Goal: Use online tool/utility: Utilize a website feature to perform a specific function

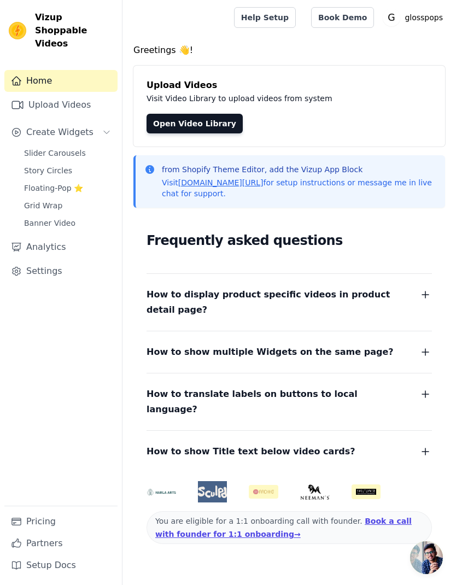
click at [101, 145] on link "Slider Carousels" at bounding box center [67, 152] width 100 height 15
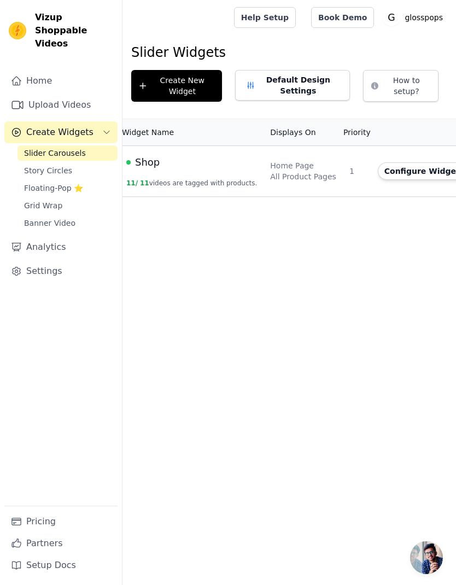
scroll to position [0, 20]
click at [278, 173] on div "All Product Pages" at bounding box center [306, 176] width 66 height 11
click at [409, 170] on button "Configure Widget" at bounding box center [425, 170] width 89 height 17
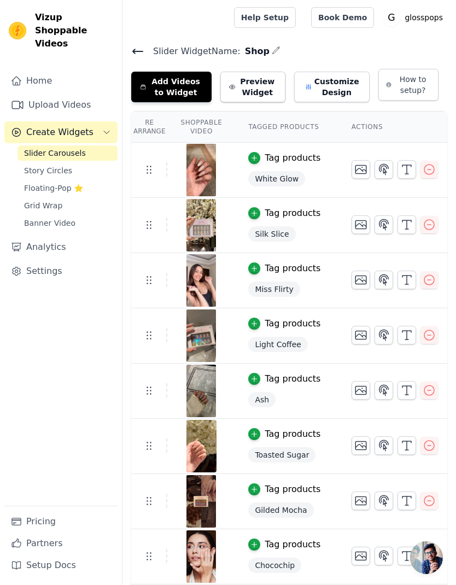
click at [428, 340] on icon "button" at bounding box center [429, 335] width 13 height 13
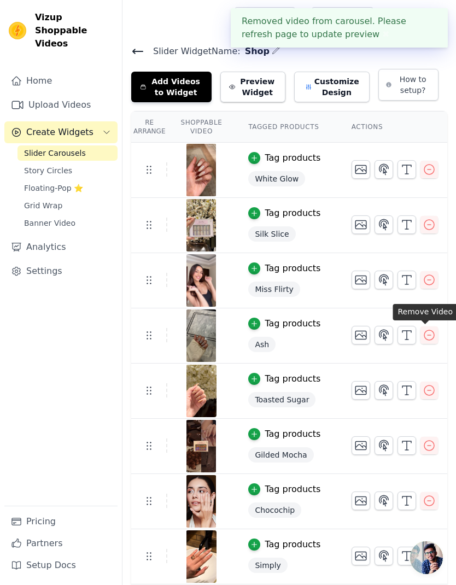
click at [380, 39] on button "✖" at bounding box center [386, 34] width 13 height 13
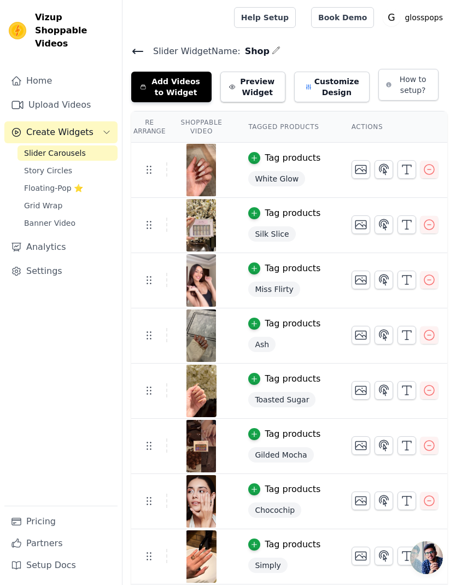
click at [132, 48] on icon at bounding box center [137, 51] width 13 height 13
